Goal: Task Accomplishment & Management: Complete application form

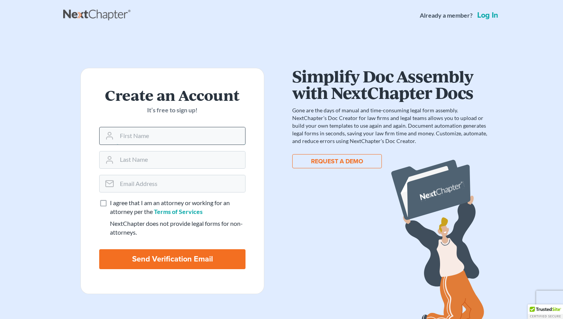
click at [168, 141] on input "text" at bounding box center [181, 135] width 128 height 17
type input "[PERSON_NAME]"
drag, startPoint x: 182, startPoint y: 160, endPoint x: 53, endPoint y: 149, distance: 129.3
click at [53, 149] on main "Create an Account It’s free to sign up! Nicole Esq. I agree that I am an attorn…" at bounding box center [281, 197] width 563 height 333
type input "r"
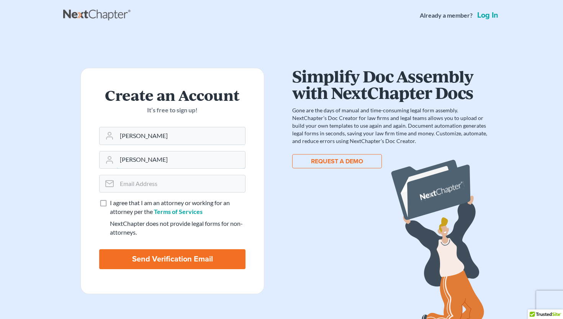
type input "Ramon"
type input "attorney@nrlaw.org"
click at [110, 202] on label "I agree that I am an attorney or working for an attorney per the Terms of Servi…" at bounding box center [178, 208] width 136 height 18
click at [113, 202] on input "I agree that I am an attorney or working for an attorney per the Terms of Servi…" at bounding box center [115, 201] width 5 height 5
checkbox input "true"
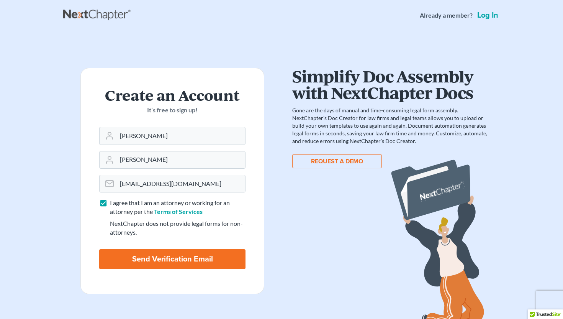
click at [123, 255] on input "Send Verification Email" at bounding box center [172, 259] width 146 height 20
type input "Thinking..."
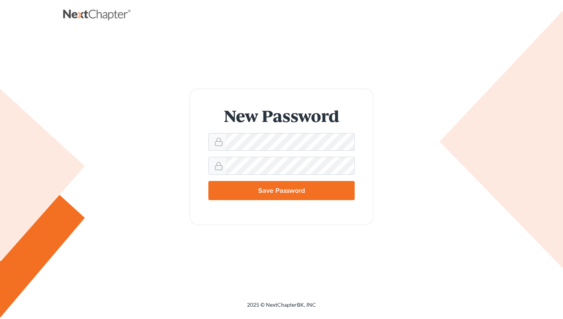
click at [139, 134] on div "New Password Save Password" at bounding box center [282, 157] width 422 height 136
click at [115, 165] on div "New Password Save Password" at bounding box center [282, 157] width 422 height 136
click at [282, 189] on input "Save Password" at bounding box center [281, 190] width 146 height 19
type input "Thinking..."
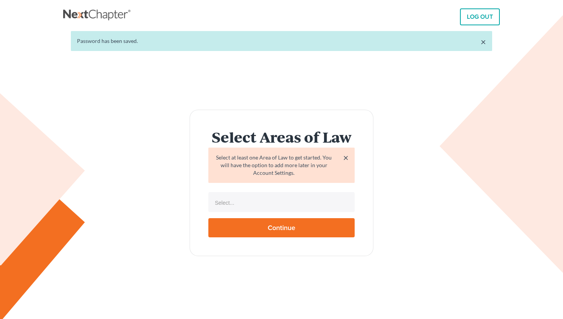
select select
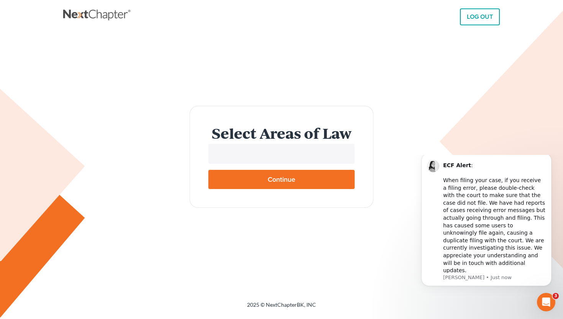
click at [323, 151] on input "text" at bounding box center [281, 154] width 136 height 11
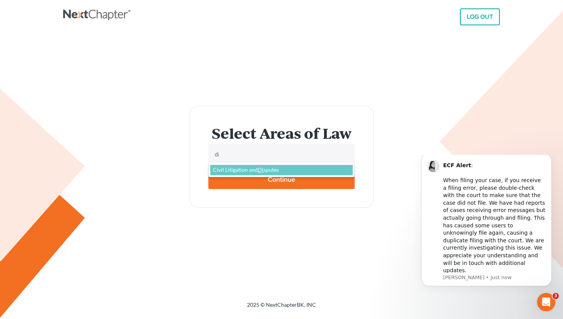
type input "d"
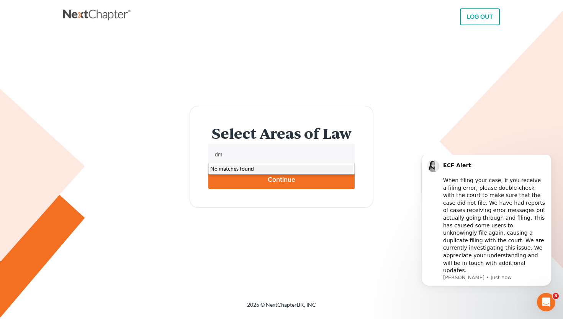
type input "d"
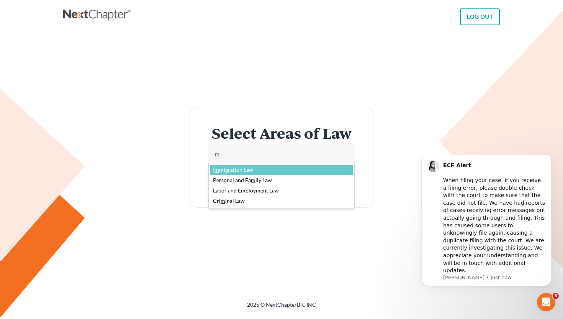
type input "m"
select select "4612"
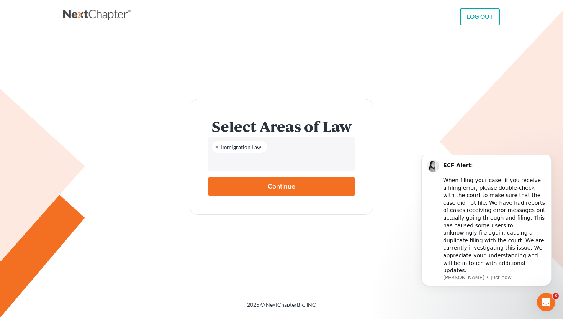
scroll to position [7, 0]
click at [244, 184] on input "Continue" at bounding box center [281, 186] width 146 height 19
type input "Thinking..."
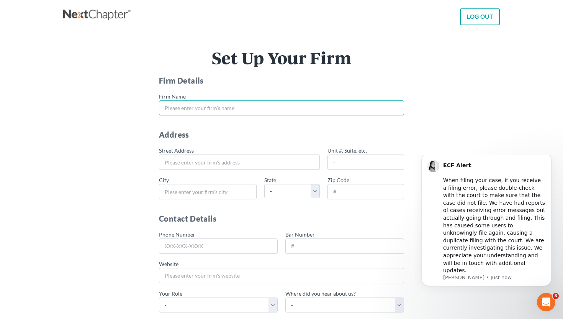
click at [242, 108] on input "* Firm Name" at bounding box center [281, 107] width 245 height 15
type input "Nicole Ramon, Esq."
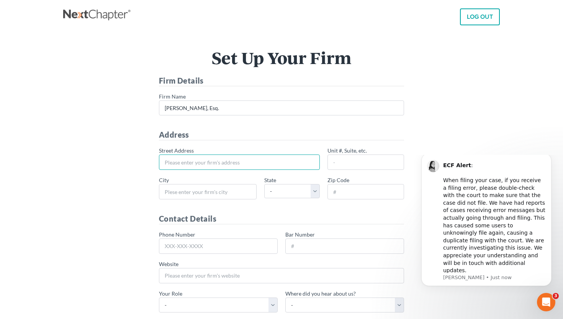
click at [204, 168] on input "* Street Address" at bounding box center [239, 161] width 161 height 15
type input "184 S. 1st Street"
type input "Lindenhurst"
select select "NY"
type input "11757"
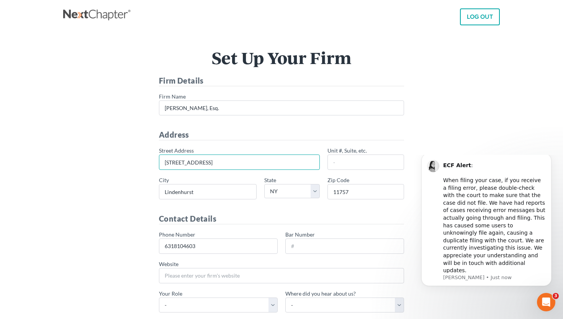
type input "[PHONE_NUMBER]"
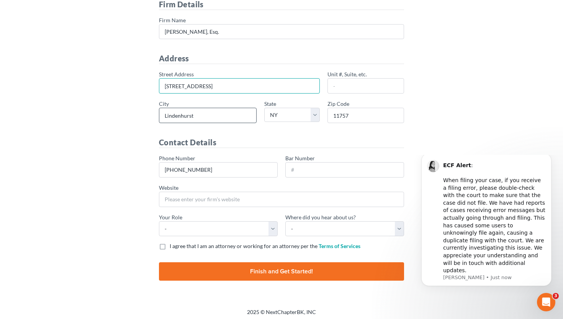
scroll to position [79, 0]
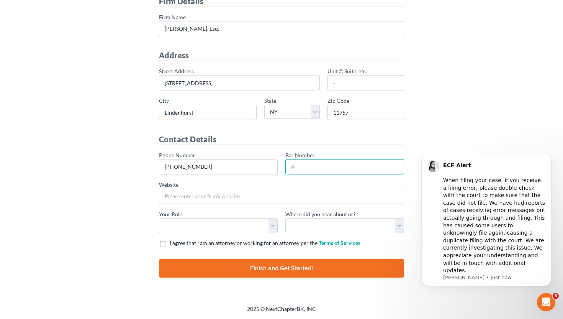
click at [336, 164] on input "Bar Number" at bounding box center [345, 166] width 119 height 15
type input "5586995"
click at [203, 197] on input "Website" at bounding box center [281, 196] width 245 height 15
click at [203, 226] on select "- Attorney Paralegal Assistant" at bounding box center [218, 225] width 119 height 15
select select "attorney"
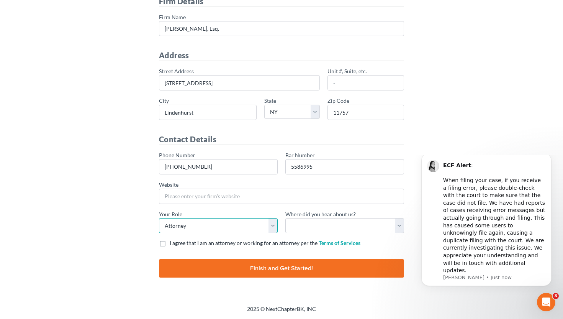
click at [159, 218] on select "- Attorney Paralegal Assistant" at bounding box center [218, 225] width 119 height 15
click at [170, 244] on label "I agree that I am an attorney or working for an attorney per the Terms of Servi…" at bounding box center [265, 243] width 191 height 8
click at [173, 244] on input "I agree that I am an attorney or working for an attorney per the Terms of Servi…" at bounding box center [175, 241] width 5 height 5
checkbox input "true"
click at [185, 274] on input "Finish and Get Started!" at bounding box center [281, 268] width 245 height 18
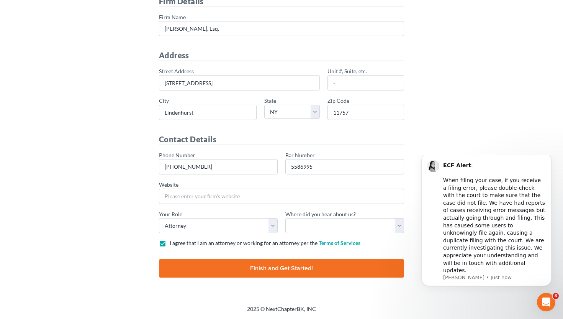
type input "Thinking..."
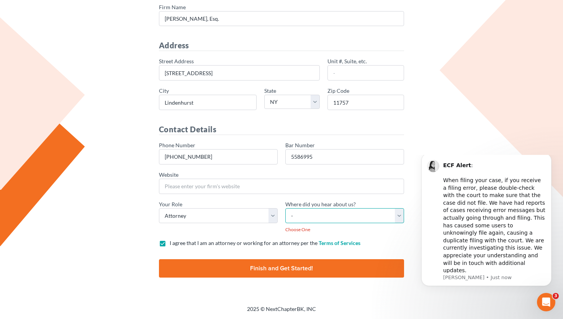
click at [332, 220] on select "- Bar association Capterra Clio Email Facebook Google Word of mouth Other" at bounding box center [345, 215] width 119 height 15
select select "Google"
click at [286, 208] on select "- Bar association Capterra Clio Email Facebook Google Word of mouth Other" at bounding box center [345, 215] width 119 height 15
click at [302, 269] on input "Finish and Get Started!" at bounding box center [281, 268] width 245 height 18
type input "Thinking..."
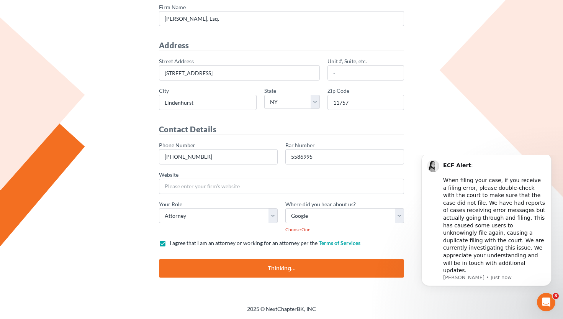
scroll to position [90, 0]
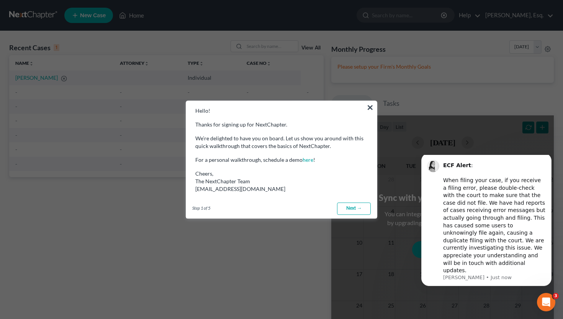
click at [356, 207] on link "Next →" at bounding box center [354, 208] width 34 height 12
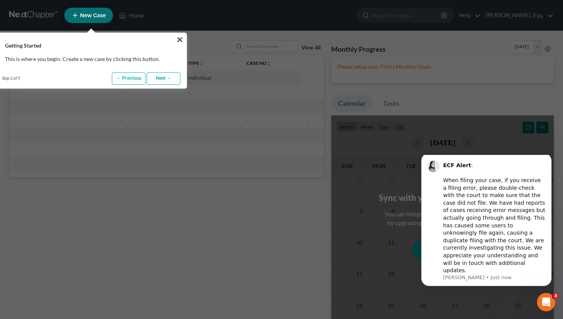
click at [164, 79] on link "Next →" at bounding box center [164, 78] width 34 height 12
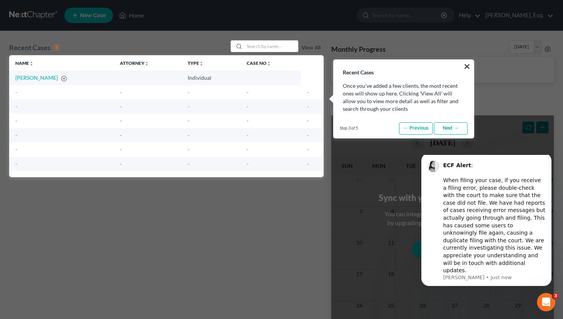
click at [448, 128] on link "Next →" at bounding box center [451, 128] width 34 height 12
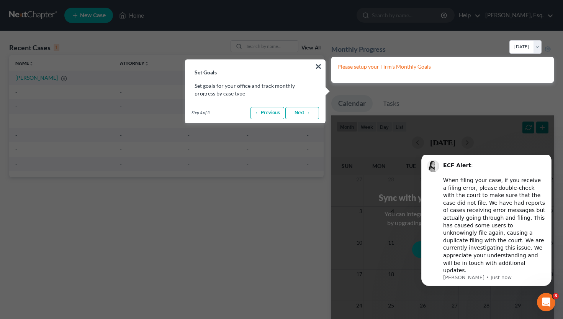
click at [300, 107] on link "Next →" at bounding box center [303, 113] width 34 height 12
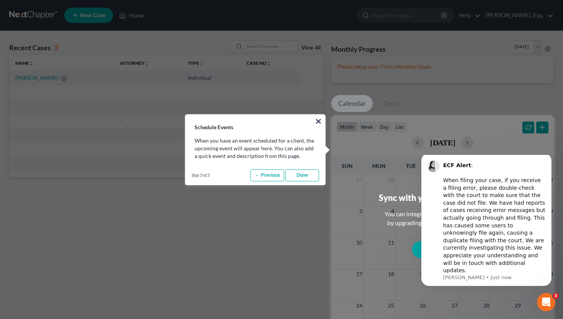
click at [310, 173] on link "Done" at bounding box center [303, 175] width 34 height 12
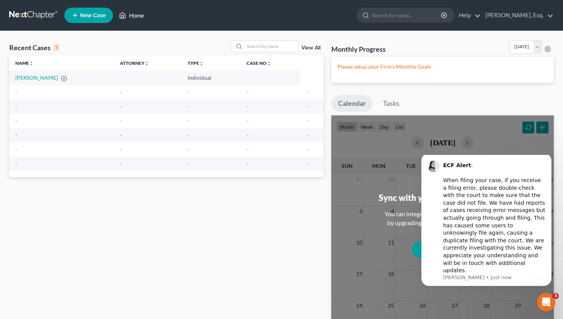
click at [126, 16] on icon at bounding box center [122, 15] width 7 height 9
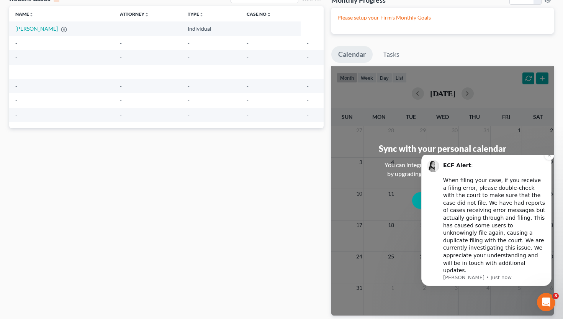
scroll to position [50, 0]
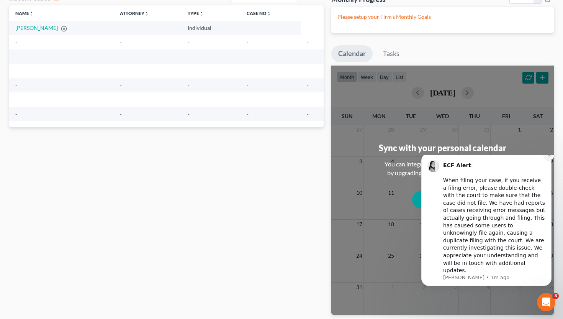
click at [548, 157] on icon "Dismiss notification" at bounding box center [550, 155] width 4 height 4
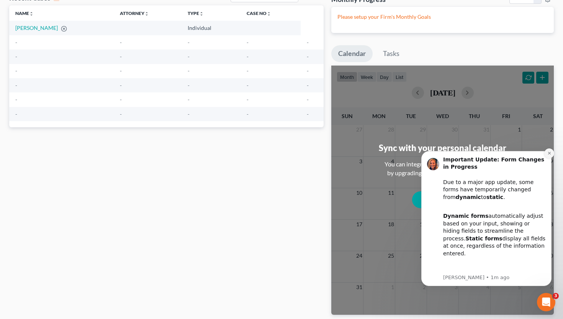
click at [551, 156] on button "Dismiss notification" at bounding box center [550, 153] width 10 height 10
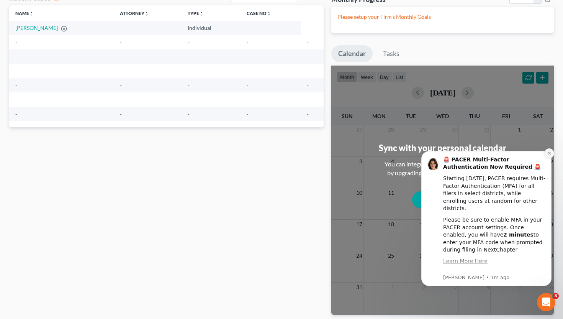
click at [549, 153] on icon "Dismiss notification" at bounding box center [550, 153] width 4 height 4
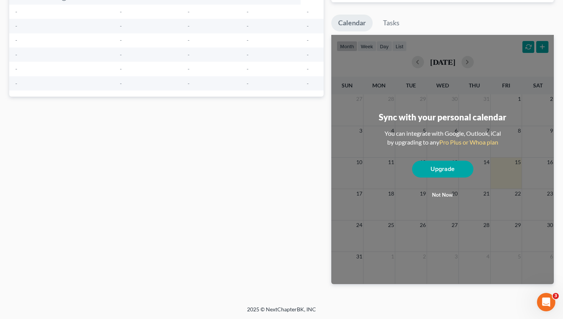
scroll to position [0, 0]
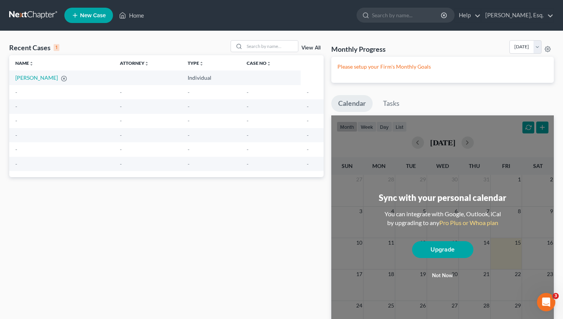
click at [436, 270] on button "Not now" at bounding box center [442, 275] width 61 height 15
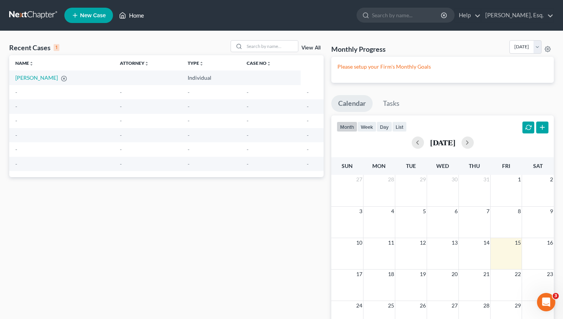
click at [136, 18] on link "Home" at bounding box center [131, 15] width 33 height 14
click at [124, 14] on icon at bounding box center [122, 15] width 7 height 9
click at [98, 14] on span "New Case" at bounding box center [93, 16] width 26 height 6
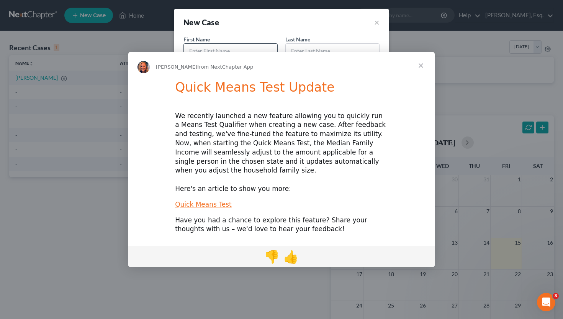
click at [208, 52] on div "Intercom messenger" at bounding box center [281, 159] width 563 height 319
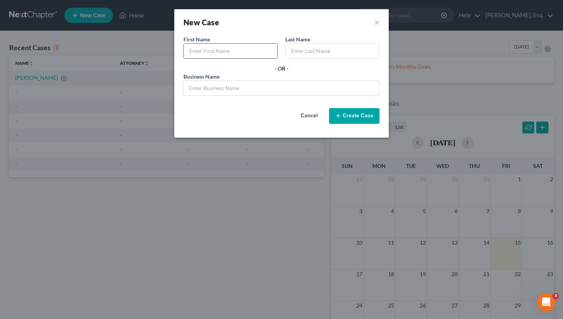
click at [207, 52] on input "text" at bounding box center [231, 51] width 94 height 15
type input "[PERSON_NAME]"
type input "Lucero"
click at [366, 117] on button "Create Case" at bounding box center [354, 116] width 51 height 16
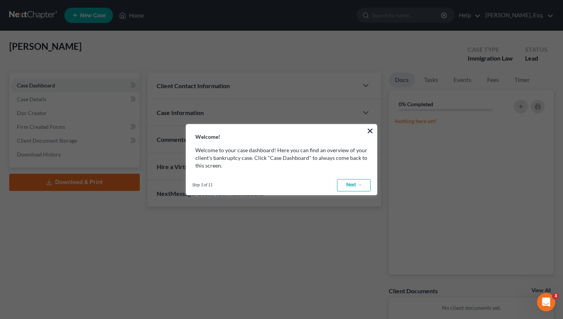
click at [357, 183] on link "Next →" at bounding box center [354, 185] width 34 height 12
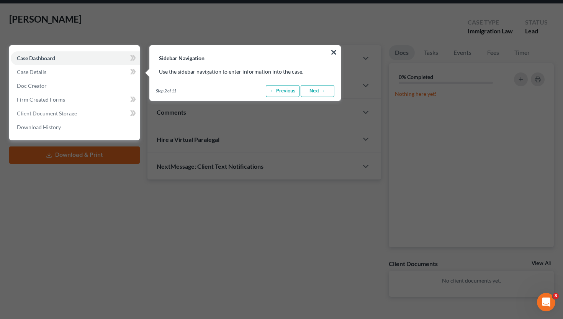
scroll to position [34, 0]
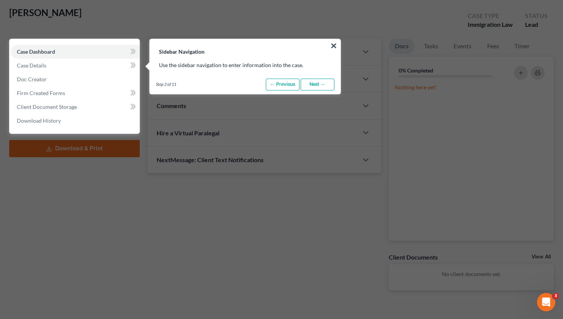
click at [316, 85] on link "Next →" at bounding box center [318, 85] width 34 height 12
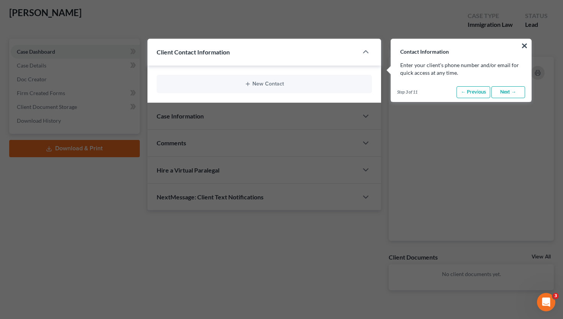
click at [502, 87] on link "Next →" at bounding box center [509, 92] width 34 height 12
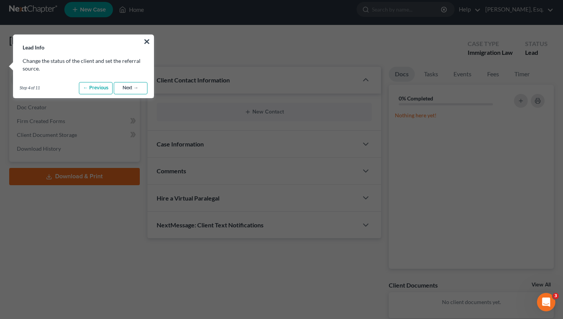
scroll to position [2, 0]
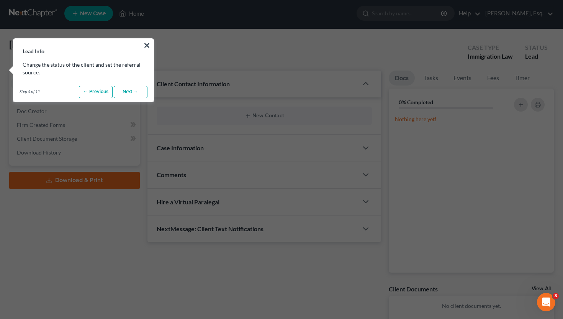
click at [129, 93] on link "Next →" at bounding box center [131, 92] width 34 height 12
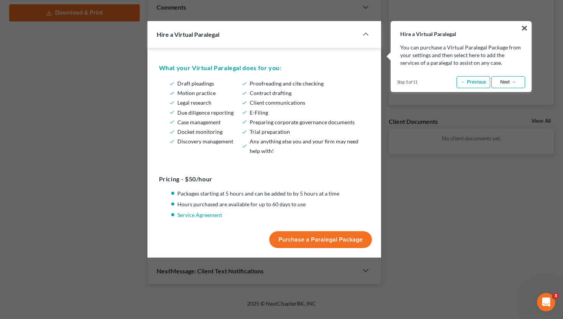
scroll to position [171, 0]
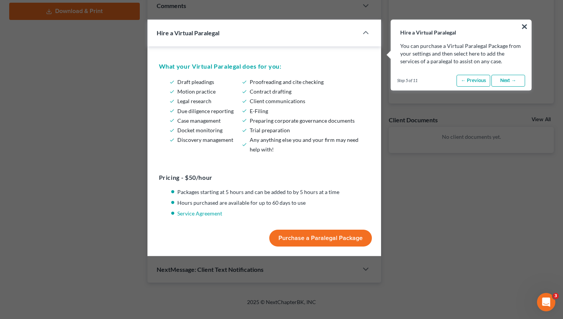
click at [508, 78] on link "Next →" at bounding box center [509, 81] width 34 height 12
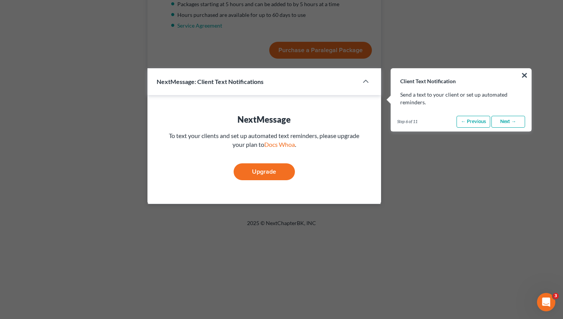
scroll to position [388, 0]
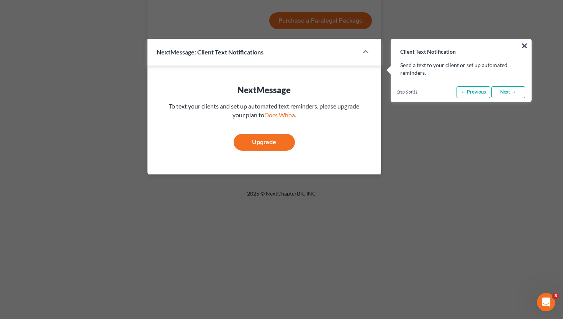
click at [509, 90] on link "Next →" at bounding box center [509, 92] width 34 height 12
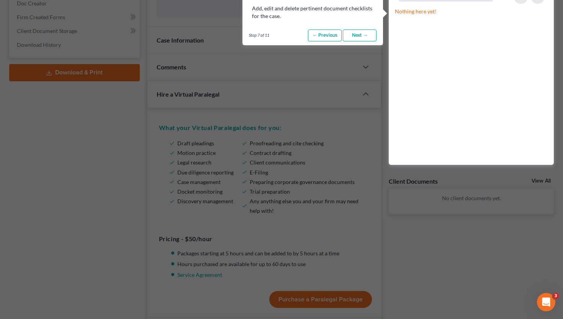
scroll to position [53, 0]
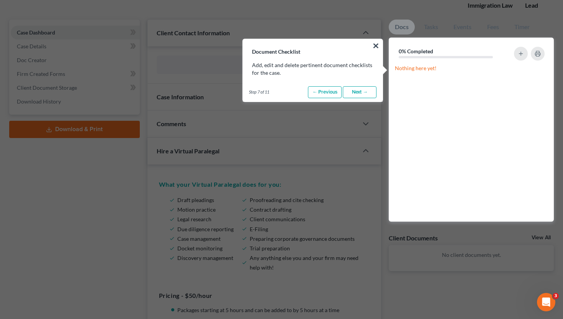
click at [368, 93] on link "Next →" at bounding box center [360, 92] width 34 height 12
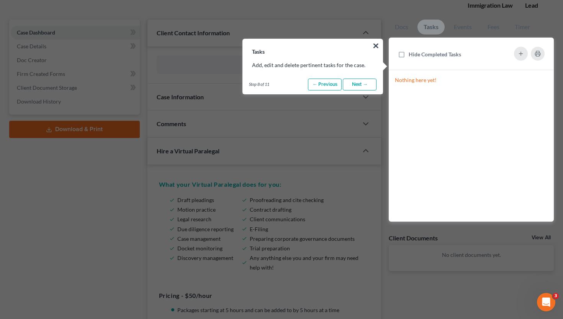
click at [363, 82] on link "Next →" at bounding box center [360, 85] width 34 height 12
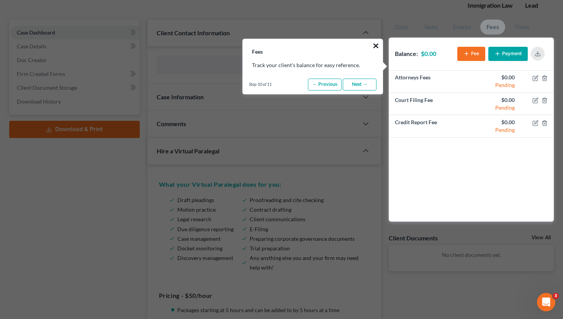
click at [375, 46] on button "×" at bounding box center [375, 45] width 7 height 12
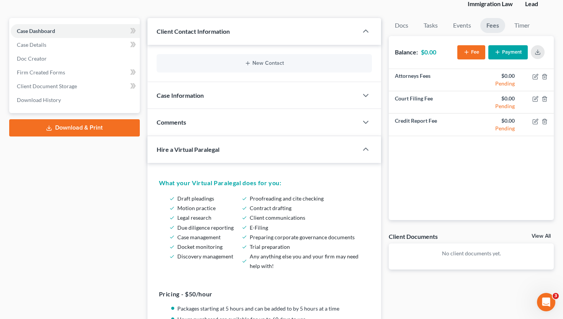
scroll to position [53, 0]
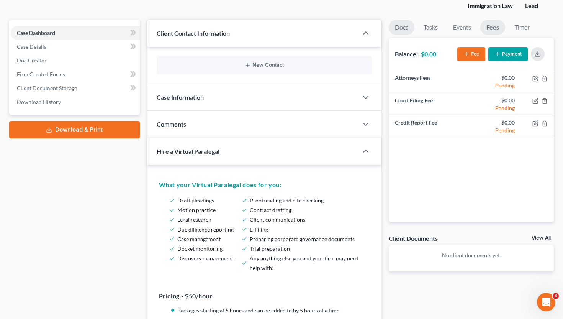
click at [403, 27] on link "Docs" at bounding box center [402, 27] width 26 height 15
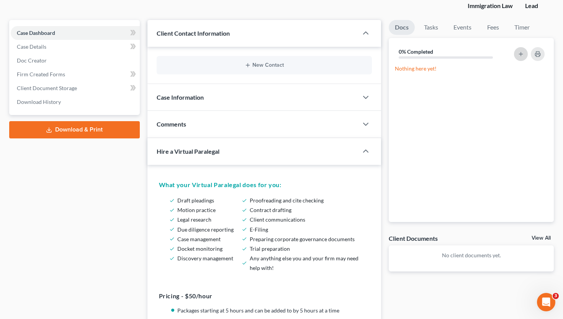
click at [524, 48] on button "button" at bounding box center [521, 54] width 14 height 14
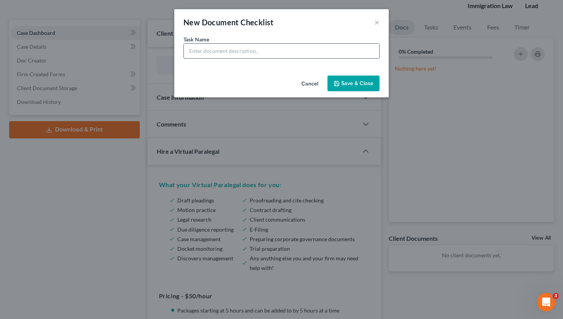
click at [322, 49] on input "text" at bounding box center [281, 51] width 195 height 15
type input "d"
type input "Divorce summons"
click at [370, 82] on button "Save & Close" at bounding box center [354, 83] width 52 height 16
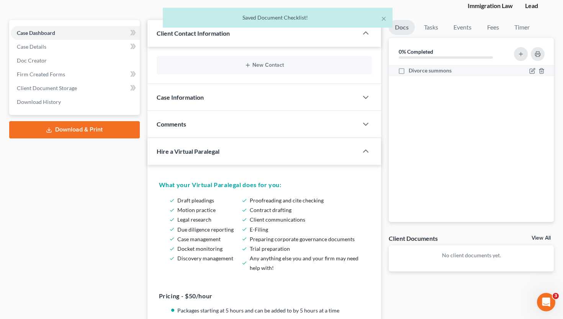
click at [420, 68] on span "Divorce summons" at bounding box center [430, 71] width 43 height 8
click at [417, 68] on input "Divorce summons" at bounding box center [414, 69] width 5 height 5
checkbox input "true"
click at [533, 69] on icon "button" at bounding box center [533, 70] width 3 height 3
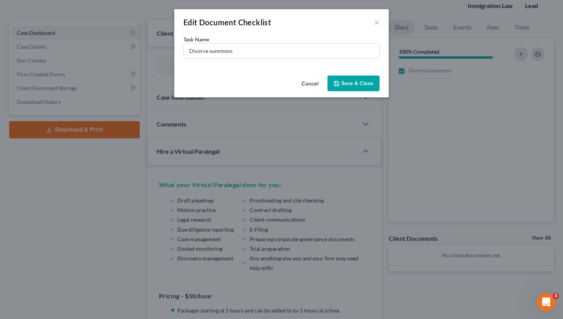
click at [313, 80] on button "Cancel" at bounding box center [309, 83] width 29 height 15
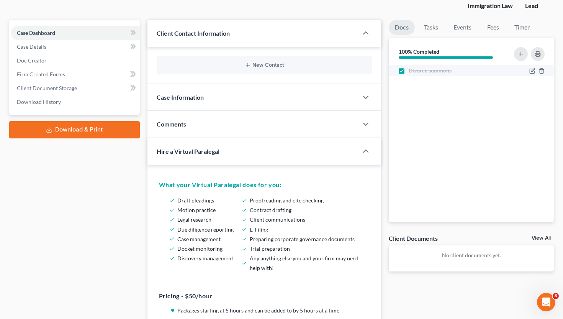
click at [453, 66] on li "Divorce summons" at bounding box center [471, 70] width 165 height 11
click at [544, 73] on icon "button" at bounding box center [542, 71] width 6 height 6
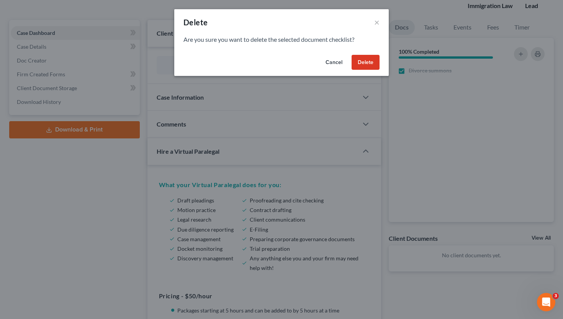
click at [374, 60] on button "Delete" at bounding box center [366, 62] width 28 height 15
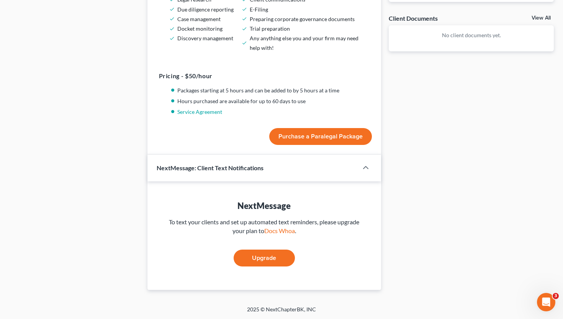
scroll to position [0, 0]
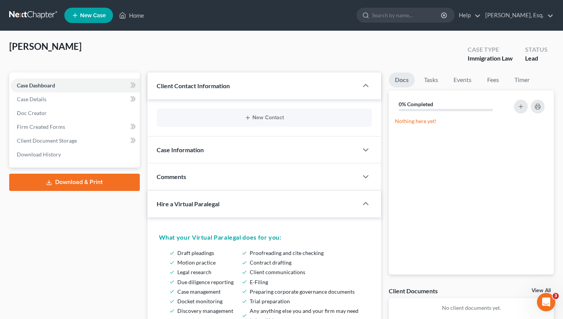
click at [35, 15] on link at bounding box center [33, 15] width 49 height 14
